Goal: Task Accomplishment & Management: Use online tool/utility

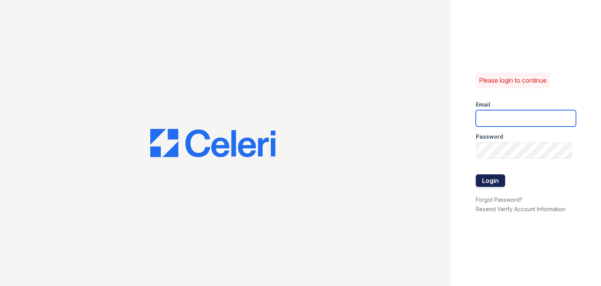
type input "apps3@av1m.com"
click at [493, 179] on button "Login" at bounding box center [490, 180] width 29 height 13
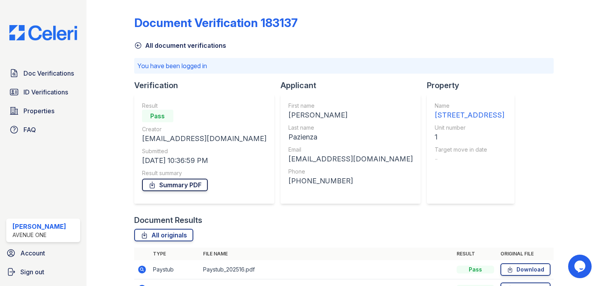
click at [173, 184] on link "Summary PDF" at bounding box center [175, 184] width 66 height 13
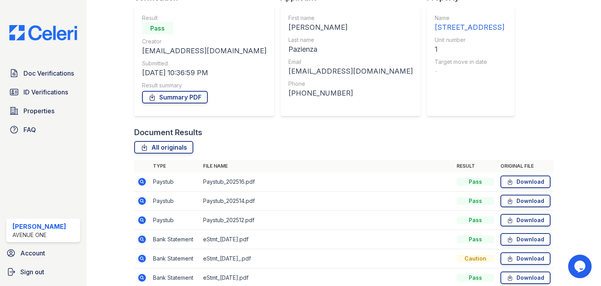
scroll to position [123, 0]
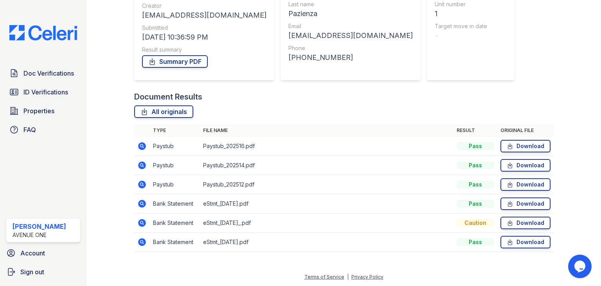
scroll to position [72, 0]
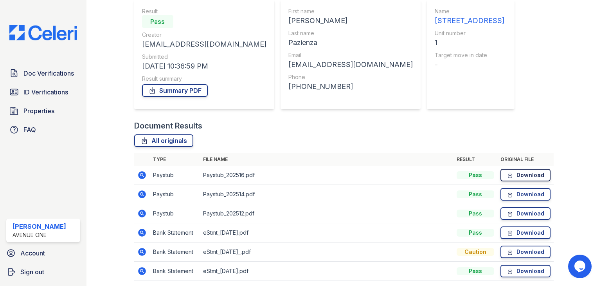
click at [517, 173] on link "Download" at bounding box center [526, 175] width 50 height 13
click at [517, 195] on link "Download" at bounding box center [526, 194] width 50 height 13
click at [515, 214] on link "Download" at bounding box center [526, 213] width 50 height 13
click at [513, 232] on link "Download" at bounding box center [526, 232] width 50 height 13
click at [515, 251] on link "Download" at bounding box center [526, 251] width 50 height 13
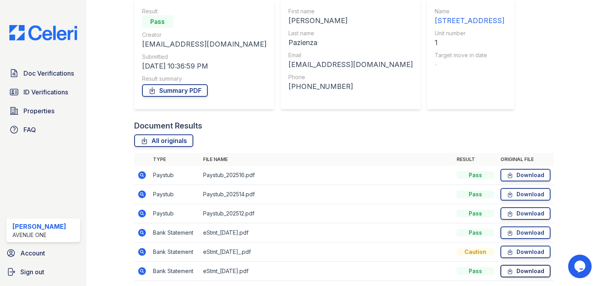
click at [515, 270] on link "Download" at bounding box center [526, 271] width 50 height 13
click at [141, 253] on icon at bounding box center [142, 252] width 8 height 8
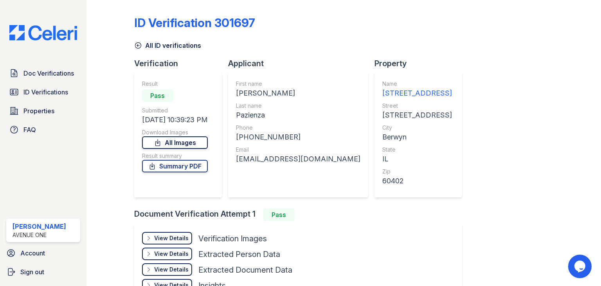
click at [160, 142] on icon at bounding box center [157, 142] width 4 height 6
click at [170, 165] on link "Summary PDF" at bounding box center [175, 166] width 66 height 13
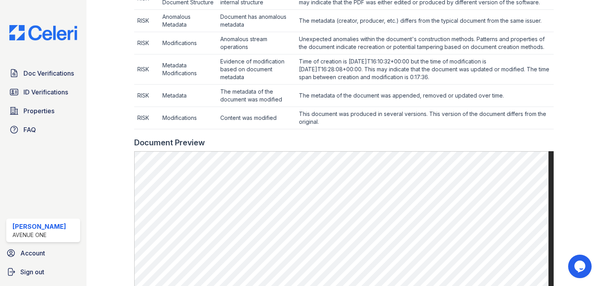
scroll to position [402, 0]
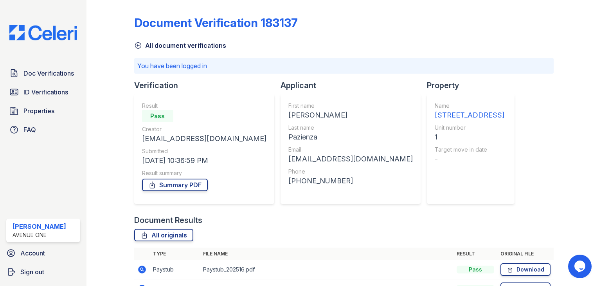
drag, startPoint x: 168, startPoint y: 186, endPoint x: 285, endPoint y: 174, distance: 117.7
click at [168, 186] on link "Summary PDF" at bounding box center [175, 184] width 66 height 13
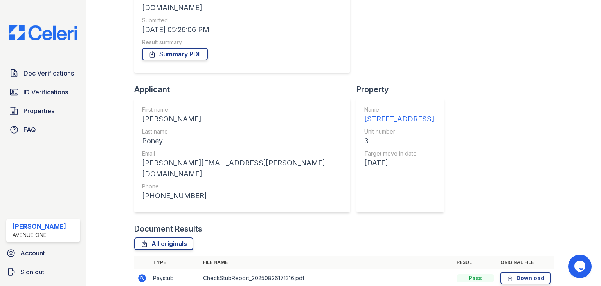
scroll to position [121, 0]
click at [566, 155] on div at bounding box center [571, 146] width 35 height 527
click at [177, 47] on link "Summary PDF" at bounding box center [175, 53] width 66 height 13
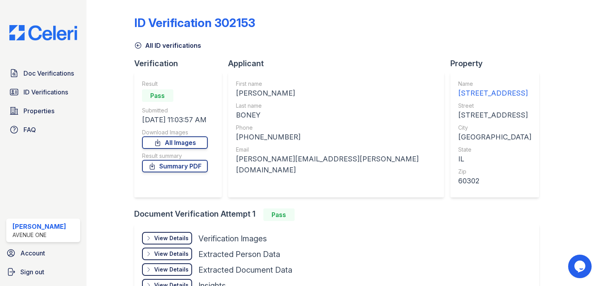
drag, startPoint x: 182, startPoint y: 141, endPoint x: 186, endPoint y: 157, distance: 16.1
click at [182, 141] on link "All Images" at bounding box center [175, 142] width 66 height 13
click at [186, 166] on link "Summary PDF" at bounding box center [175, 166] width 66 height 13
click at [166, 137] on link "All Images" at bounding box center [175, 142] width 66 height 13
click at [164, 169] on link "Summary PDF" at bounding box center [175, 166] width 66 height 13
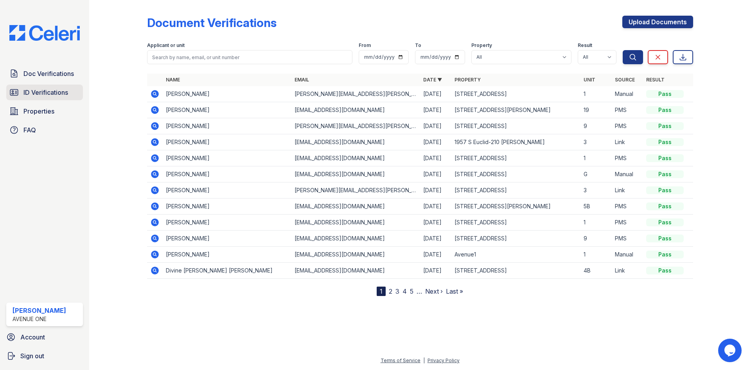
drag, startPoint x: 59, startPoint y: 108, endPoint x: 73, endPoint y: 98, distance: 16.8
click at [59, 108] on link "Properties" at bounding box center [44, 111] width 77 height 16
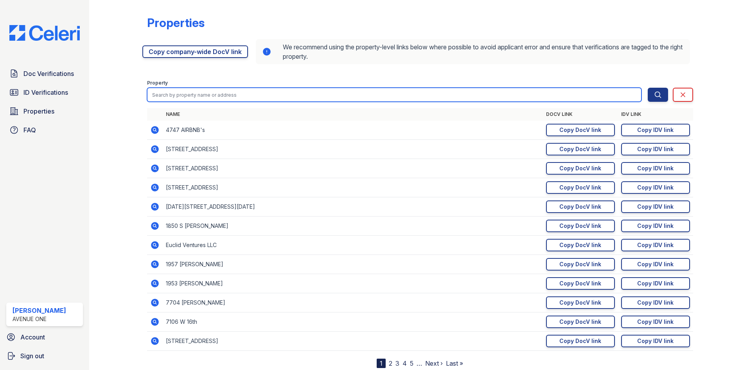
click at [197, 97] on input "search" at bounding box center [394, 95] width 495 height 14
type input "3500 adams"
click at [648, 88] on button "Search" at bounding box center [658, 95] width 20 height 14
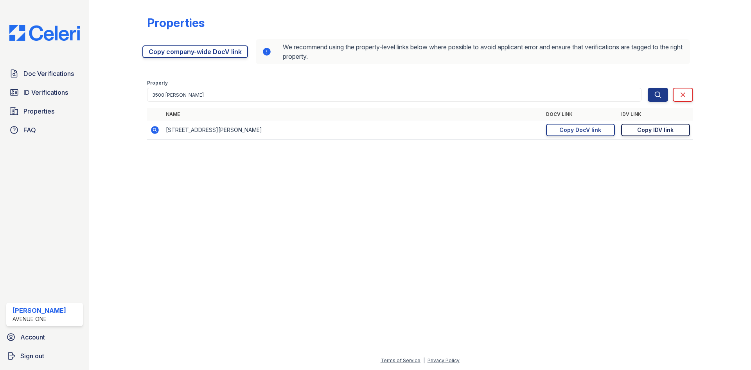
click at [659, 132] on div "Copy IDV link" at bounding box center [656, 130] width 36 height 8
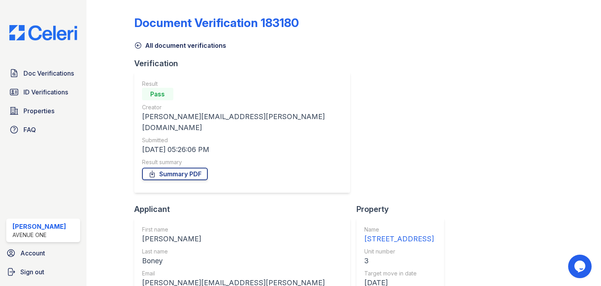
scroll to position [121, 0]
